Goal: Information Seeking & Learning: Learn about a topic

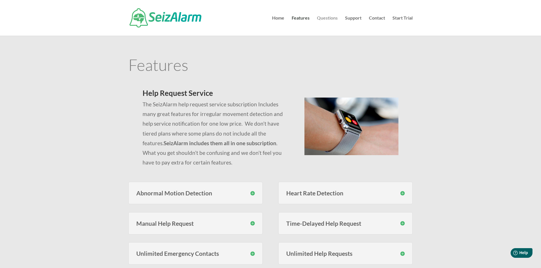
click at [333, 16] on link "Questions" at bounding box center [327, 26] width 21 height 20
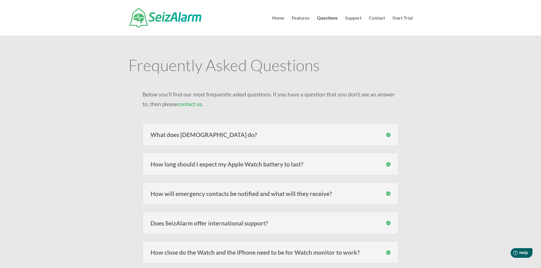
scroll to position [28, 0]
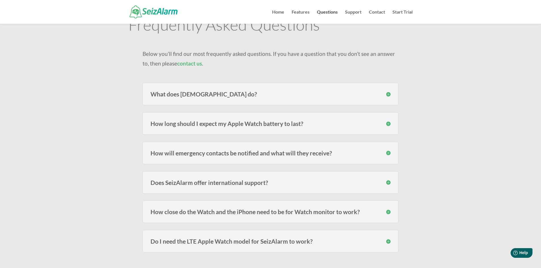
click at [265, 120] on div "How long should I expect my Apple Watch battery to last? Users of the models fr…" at bounding box center [271, 123] width 256 height 22
click at [268, 124] on h3 "How long should I expect my Apple Watch battery to last?" at bounding box center [270, 124] width 240 height 6
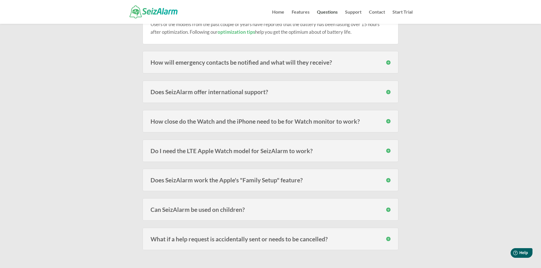
scroll to position [142, 0]
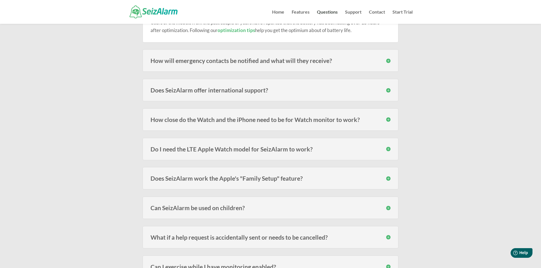
click at [257, 121] on h3 "How close do the Watch and the iPhone need to be for Watch monitor to work?" at bounding box center [270, 120] width 240 height 6
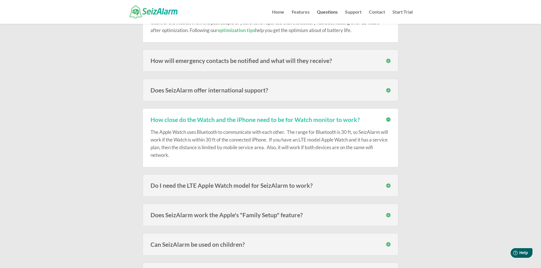
click at [259, 185] on h3 "Do I need the LTE Apple Watch model for SeizAlarm to work?" at bounding box center [270, 186] width 240 height 6
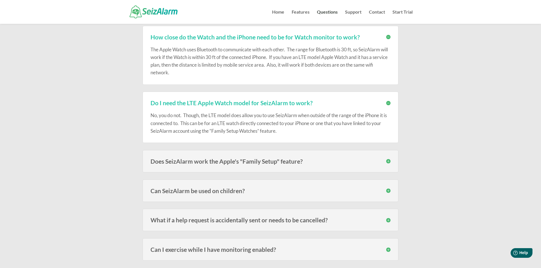
scroll to position [227, 0]
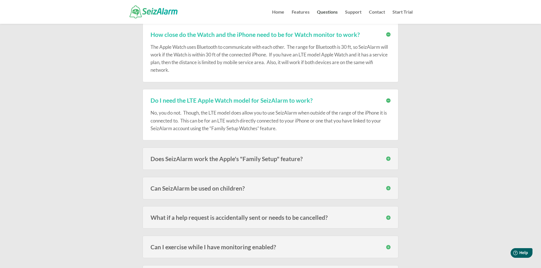
click at [266, 184] on div "Can SeizAlarm be used on children? Yes! We have many subscribers that use the W…" at bounding box center [271, 188] width 256 height 22
click at [264, 187] on h3 "Can SeizAlarm be used on children?" at bounding box center [270, 188] width 240 height 6
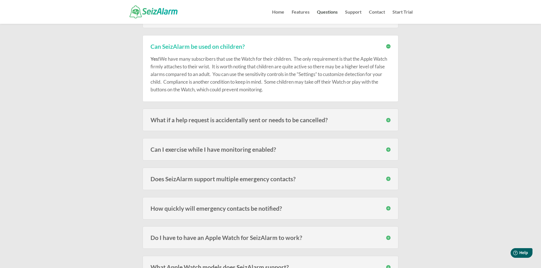
scroll to position [398, 0]
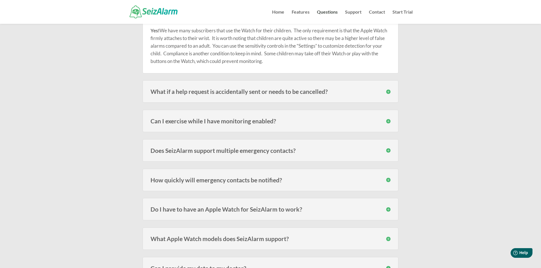
click at [275, 150] on h3 "Does SeizAlarm support multiple emergency contacts?" at bounding box center [270, 151] width 240 height 6
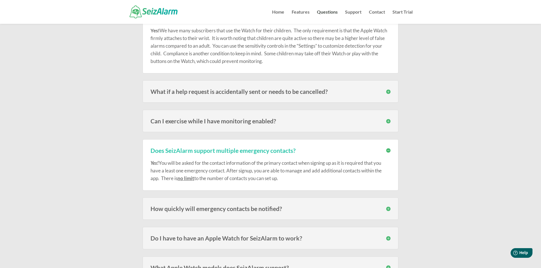
click at [258, 208] on h3 "How quickly will emergency contacts be notified?" at bounding box center [270, 209] width 240 height 6
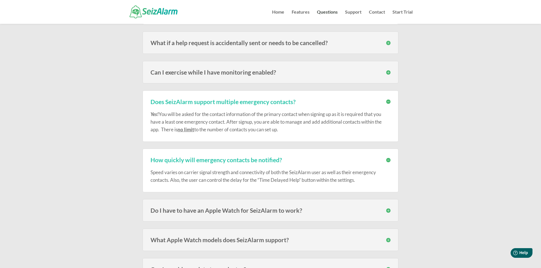
scroll to position [454, 0]
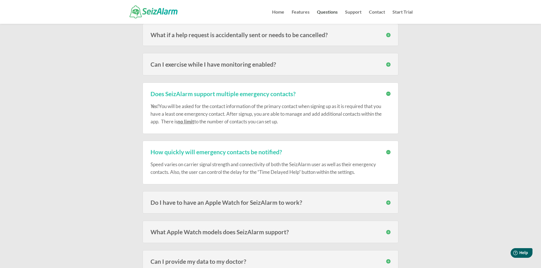
click at [269, 202] on h3 "Do I have to have an Apple Watch for SeizAlarm to work?" at bounding box center [270, 203] width 240 height 6
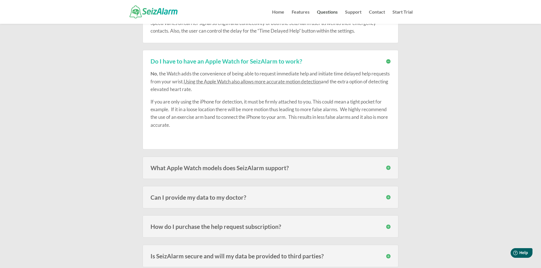
scroll to position [596, 0]
click at [277, 167] on h3 "What Apple Watch models does SeizAlarm support?" at bounding box center [270, 167] width 240 height 6
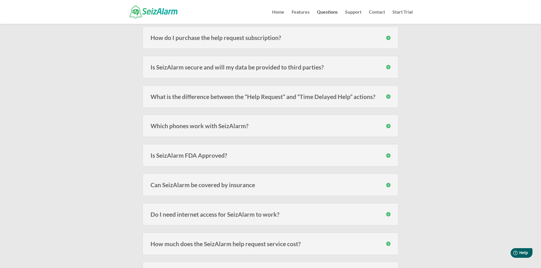
scroll to position [823, 0]
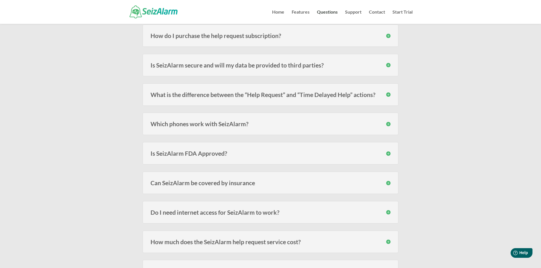
click at [261, 181] on h3 "Can SeizAlarm be covered by insurance" at bounding box center [270, 183] width 240 height 6
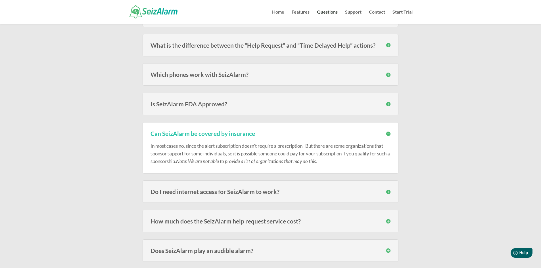
scroll to position [880, 0]
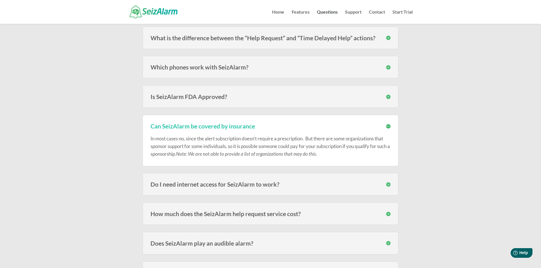
click at [272, 185] on h3 "Do I need internet access for SeizAlarm to work?" at bounding box center [270, 184] width 240 height 6
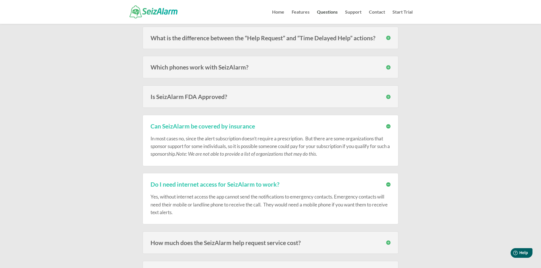
click at [307, 68] on h3 "Which phones work with SeizAlarm?" at bounding box center [270, 67] width 240 height 6
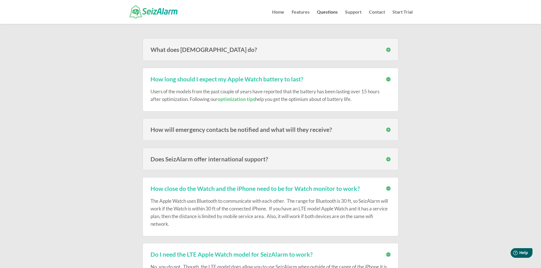
scroll to position [85, 0]
